Goal: Find specific page/section: Find specific page/section

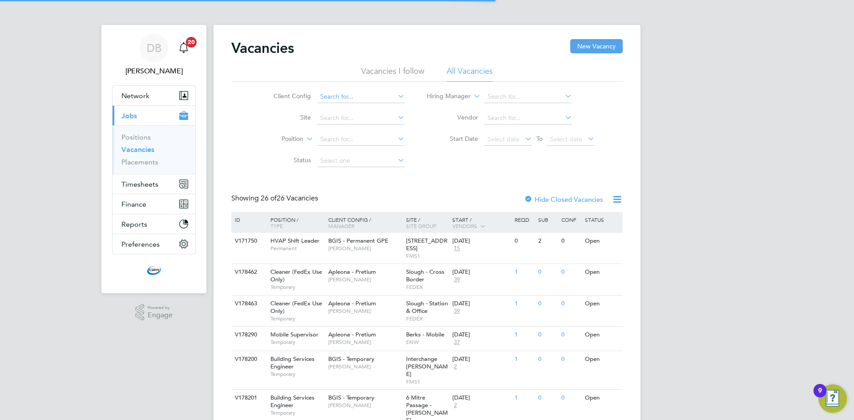
click at [344, 98] on input at bounding box center [361, 97] width 88 height 12
click at [358, 203] on li "BGIS - Permanent GPE" at bounding box center [360, 206] width 89 height 12
type input "BGIS - Permanent GPE"
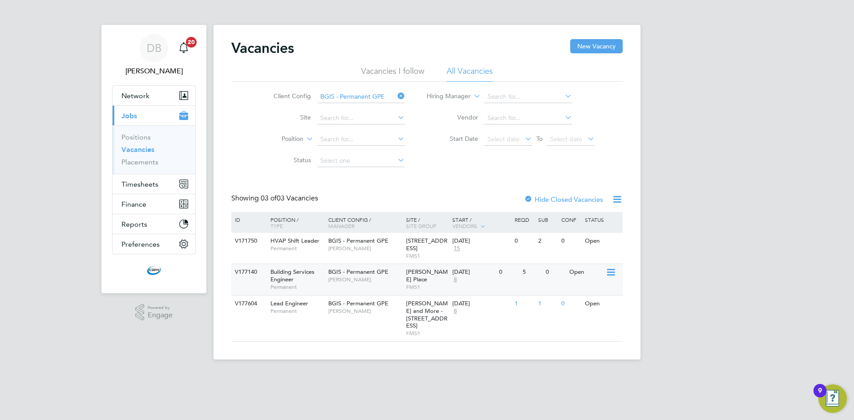
click at [419, 284] on span "FMS1" at bounding box center [427, 287] width 42 height 7
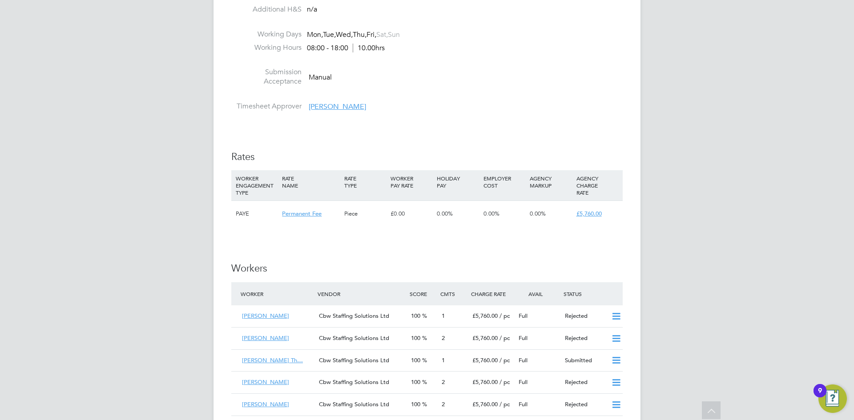
scroll to position [934, 0]
